Goal: Task Accomplishment & Management: Manage account settings

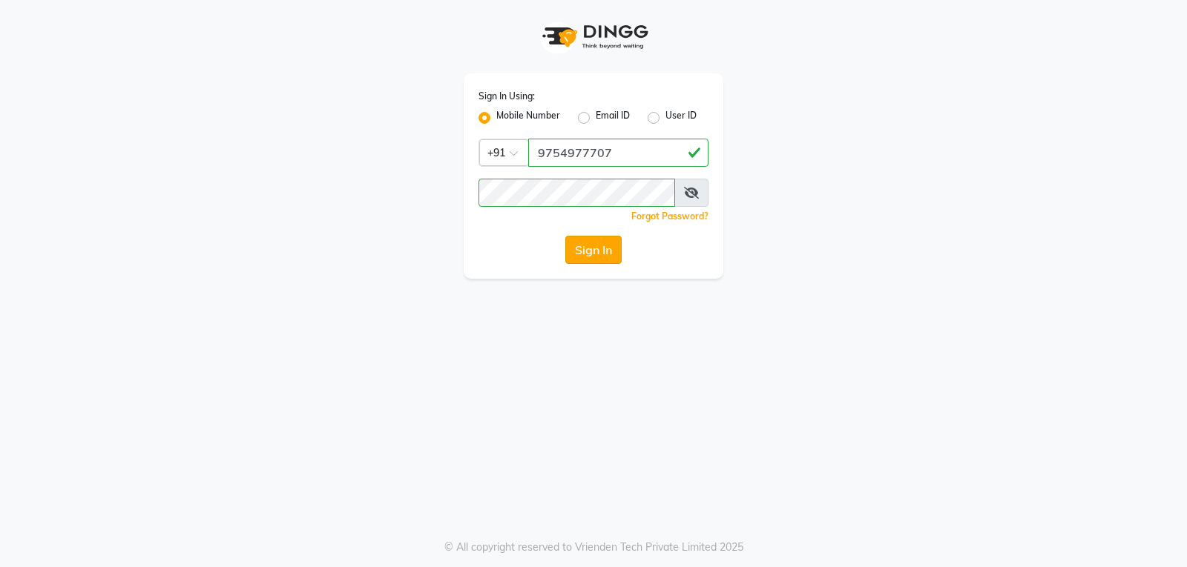
click at [580, 251] on button "Sign In" at bounding box center [593, 250] width 56 height 28
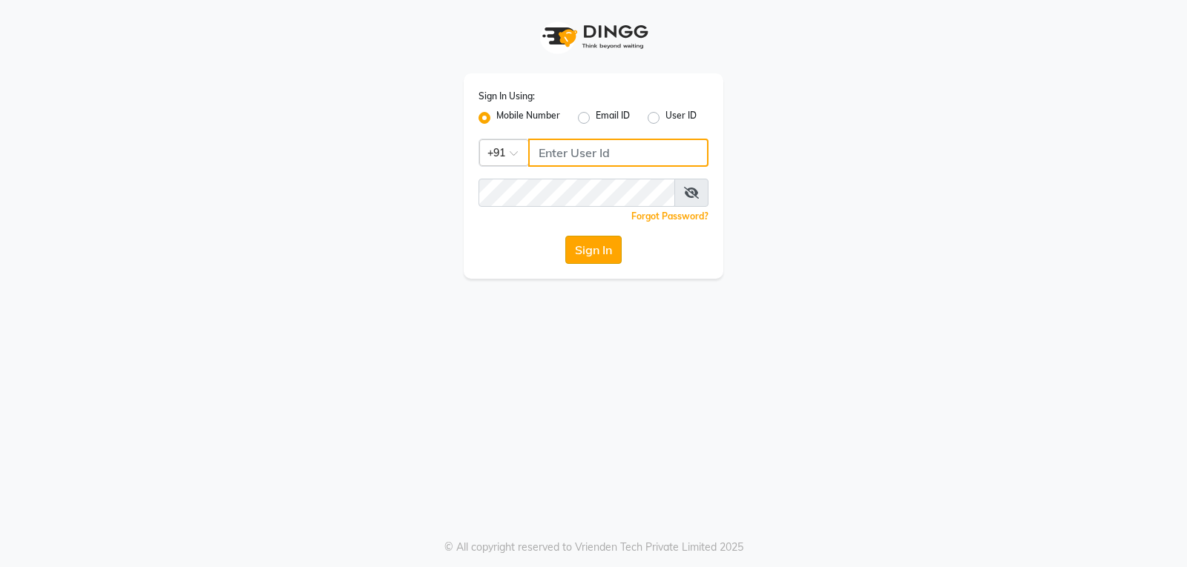
type input "9754977707"
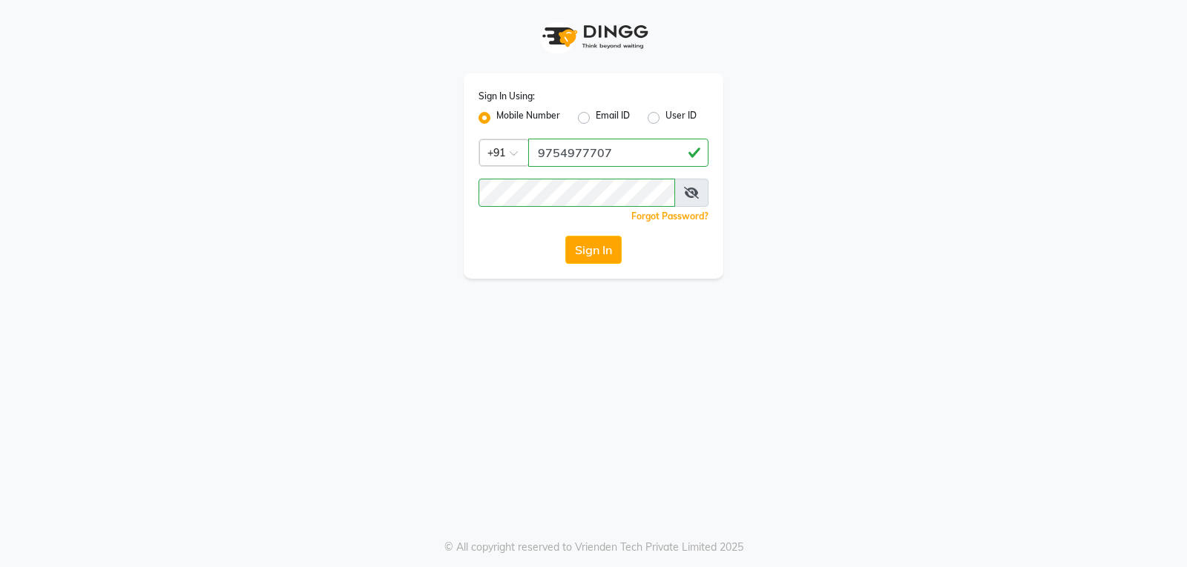
drag, startPoint x: 581, startPoint y: 237, endPoint x: 579, endPoint y: 251, distance: 14.2
click at [579, 239] on button "Sign In" at bounding box center [593, 250] width 56 height 28
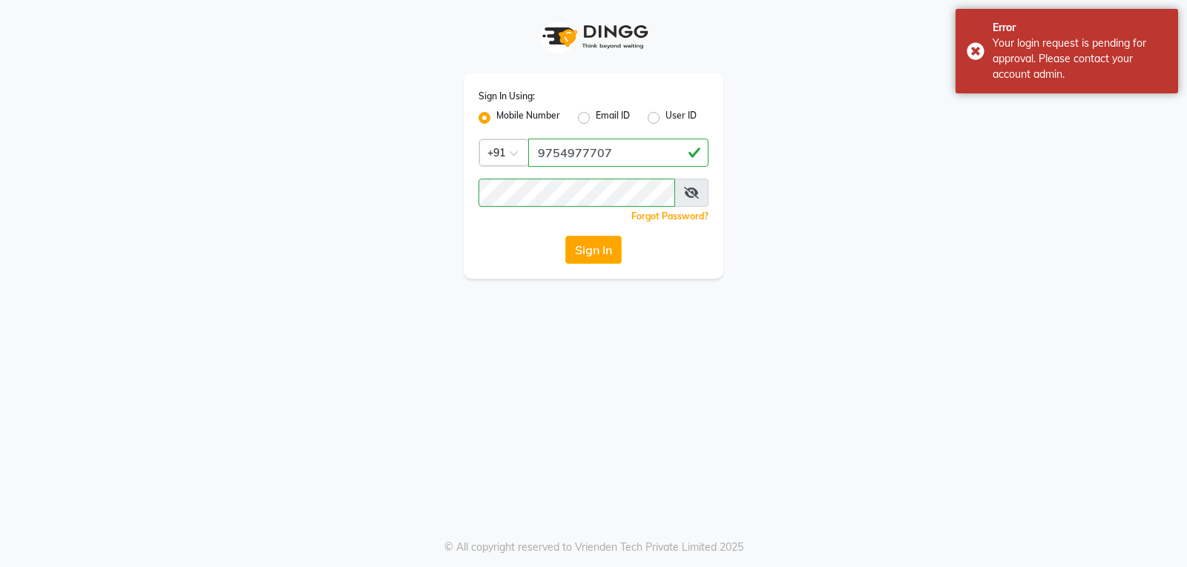
click at [586, 256] on button "Sign In" at bounding box center [593, 250] width 56 height 28
click at [587, 256] on button "Sign In" at bounding box center [593, 250] width 56 height 28
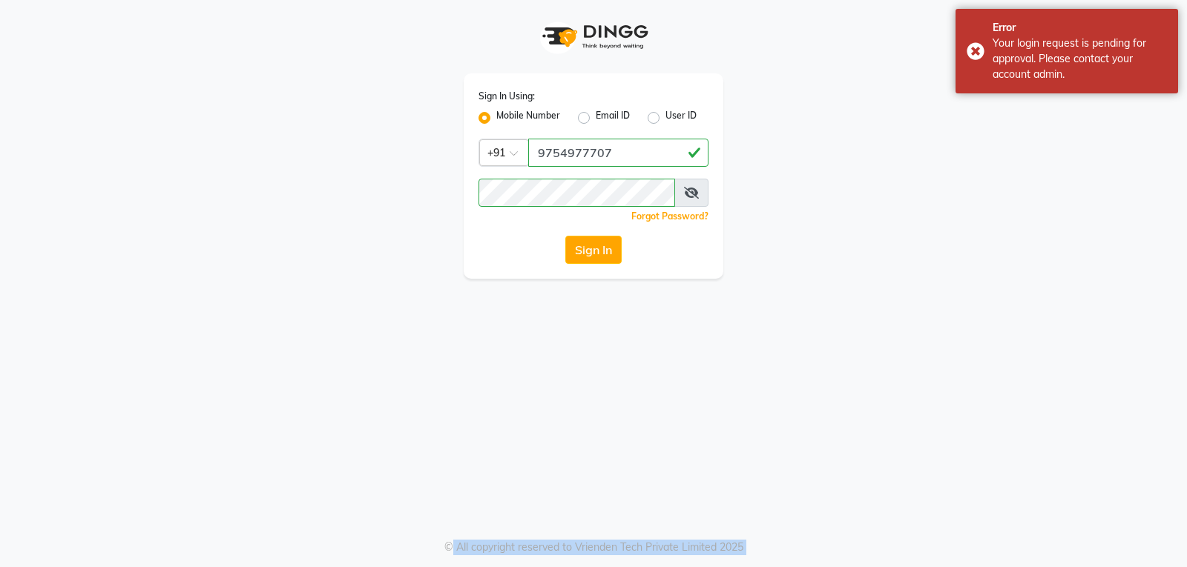
click at [587, 256] on div "Sign In" at bounding box center [593, 250] width 230 height 28
click at [587, 256] on button "Sign In" at bounding box center [593, 250] width 56 height 28
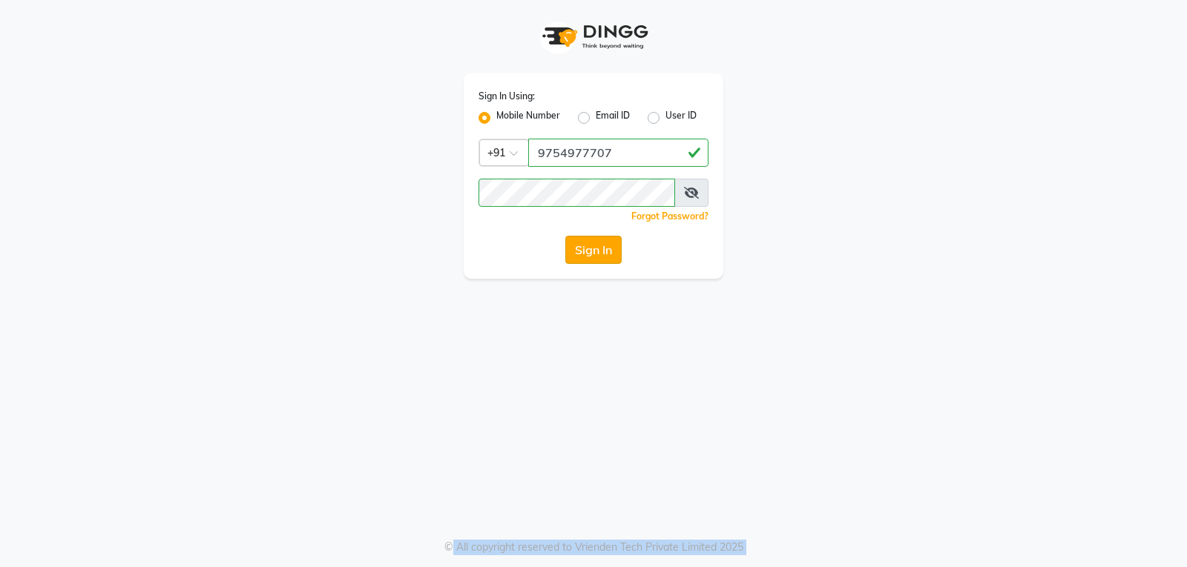
click at [608, 244] on button "Sign In" at bounding box center [593, 250] width 56 height 28
click at [609, 243] on button "Sign In" at bounding box center [593, 250] width 56 height 28
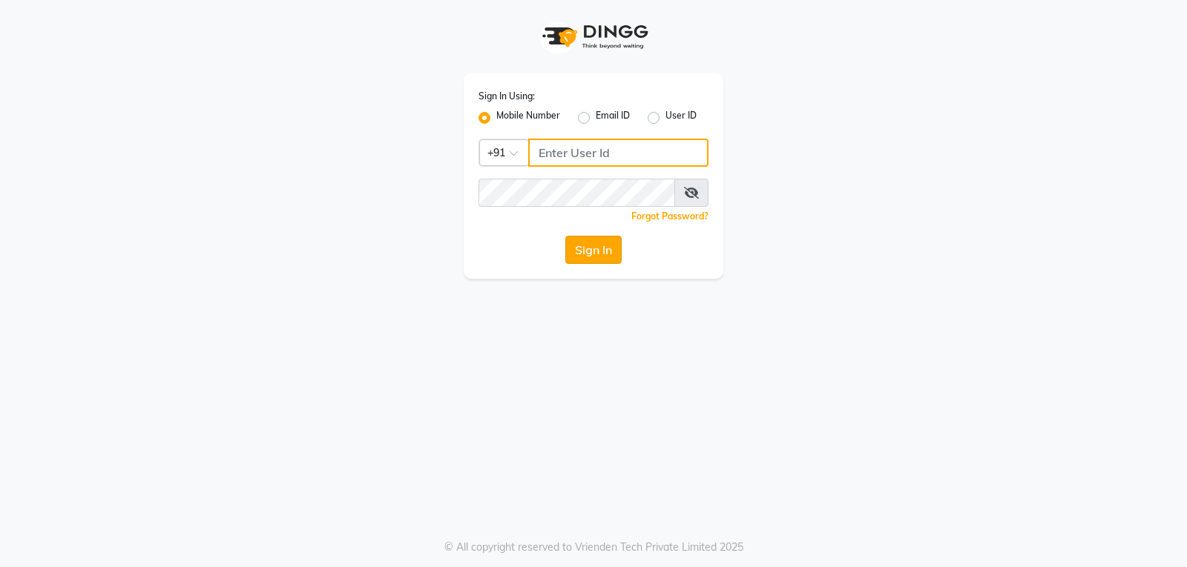
type input "9754977707"
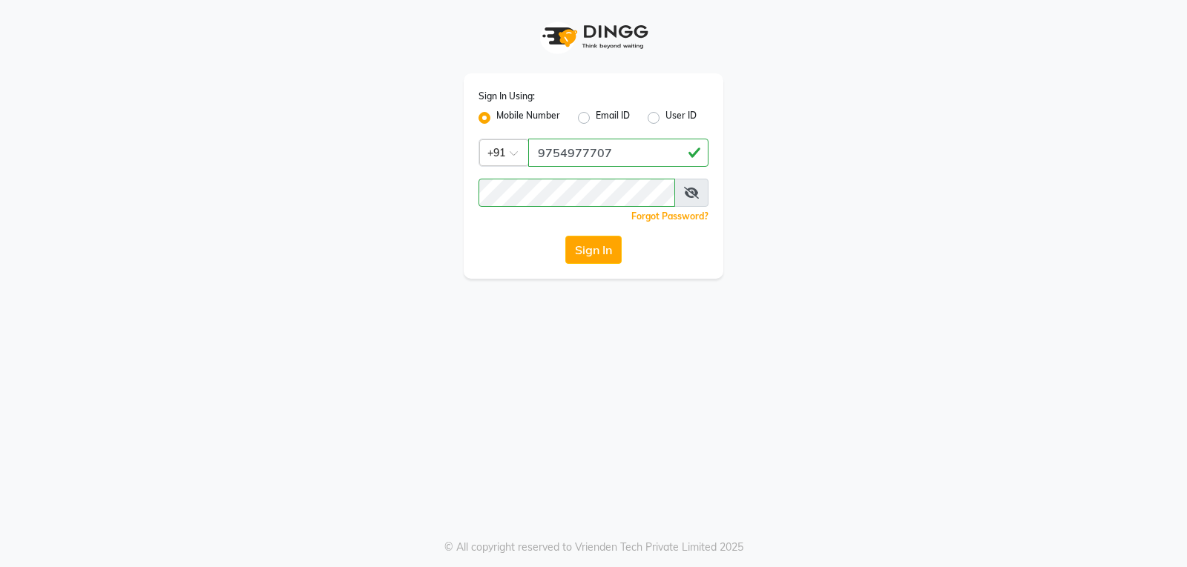
click at [593, 242] on button "Sign In" at bounding box center [593, 250] width 56 height 28
